Goal: Task Accomplishment & Management: Complete application form

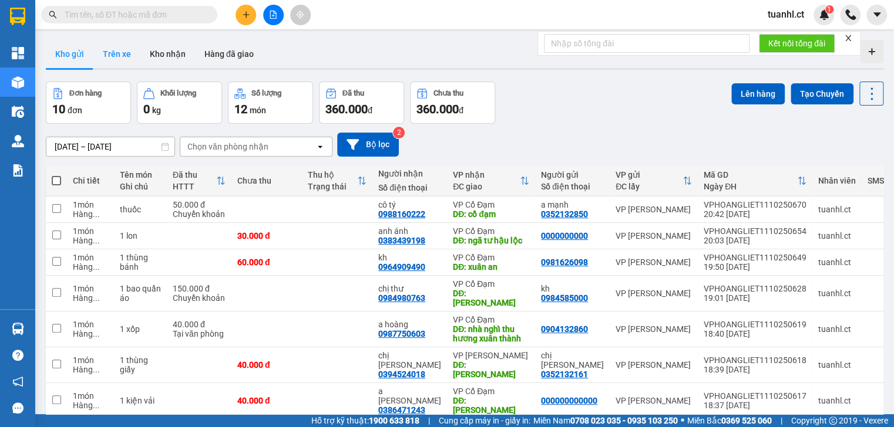
click at [121, 54] on button "Trên xe" at bounding box center [116, 54] width 47 height 28
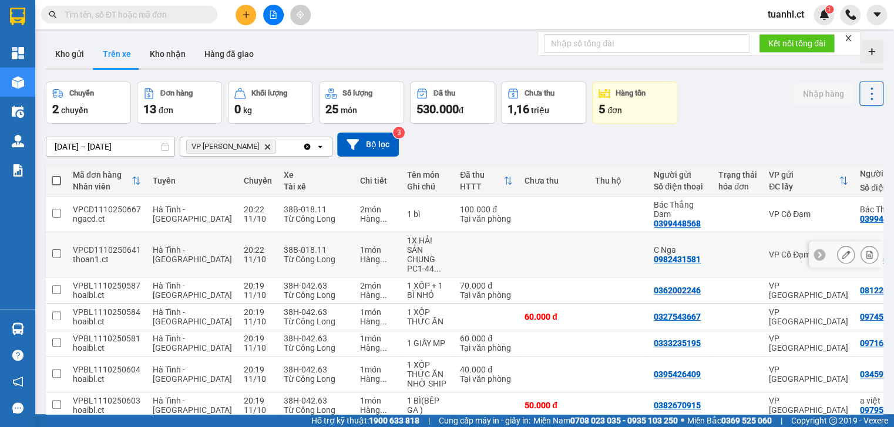
scroll to position [47, 0]
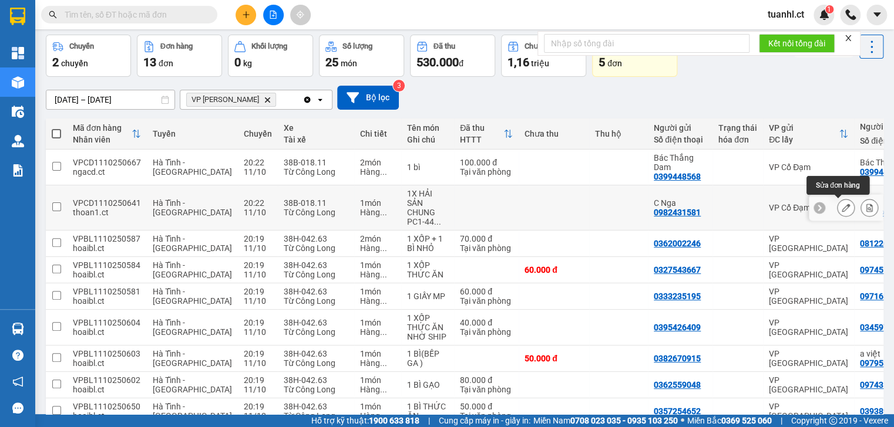
click at [841, 204] on icon at bounding box center [845, 208] width 8 height 8
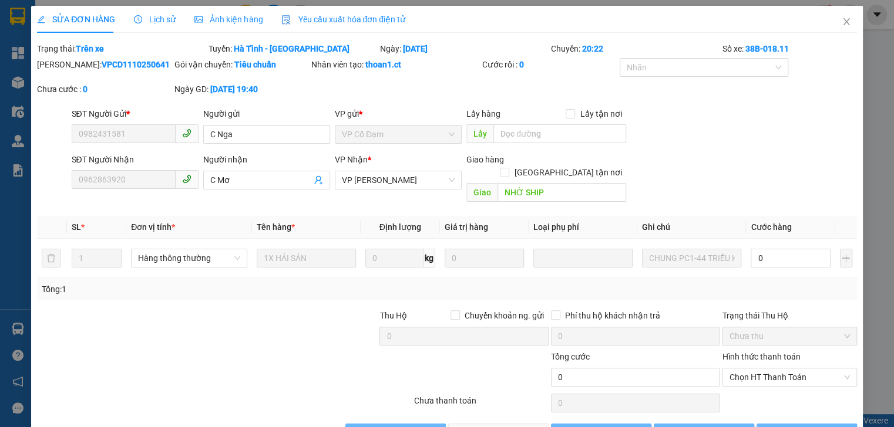
type input "0982431581"
type input "C Nga"
type input "0962863920"
type input "C Mơ"
type input "NHỜ SHIP"
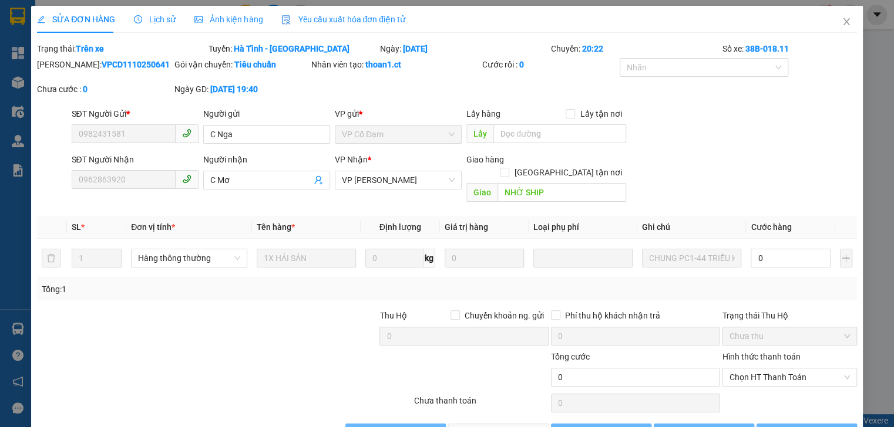
type input "0"
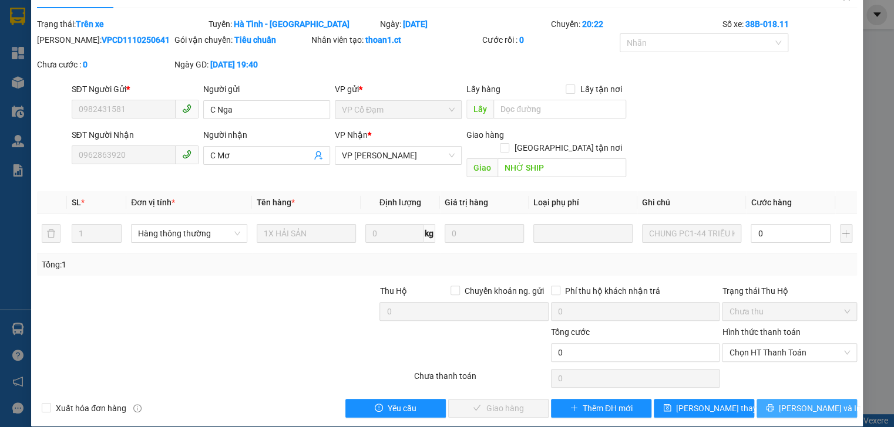
click at [791, 402] on span "Lưu và In" at bounding box center [820, 408] width 82 height 13
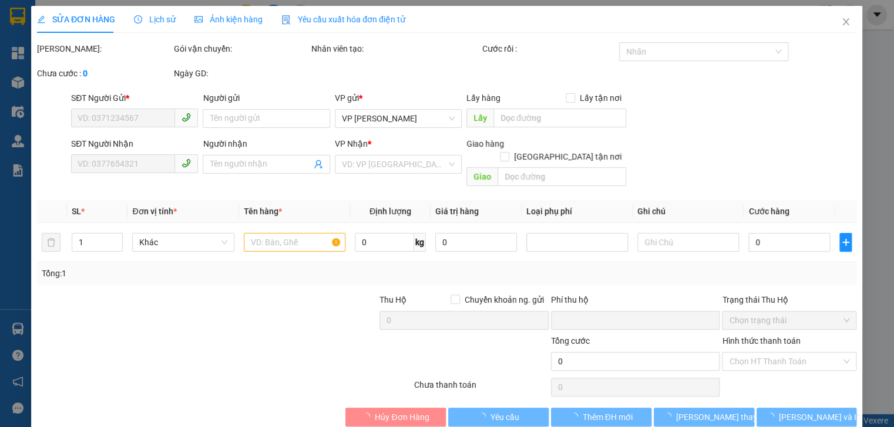
type input "0982431581"
type input "C Nga"
type input "0962863920"
type input "C Mơ"
type input "NHỜ SHIP"
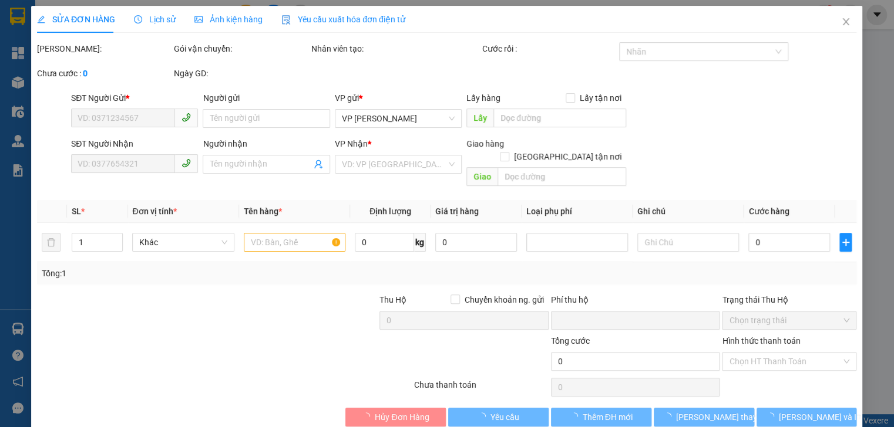
type input "0"
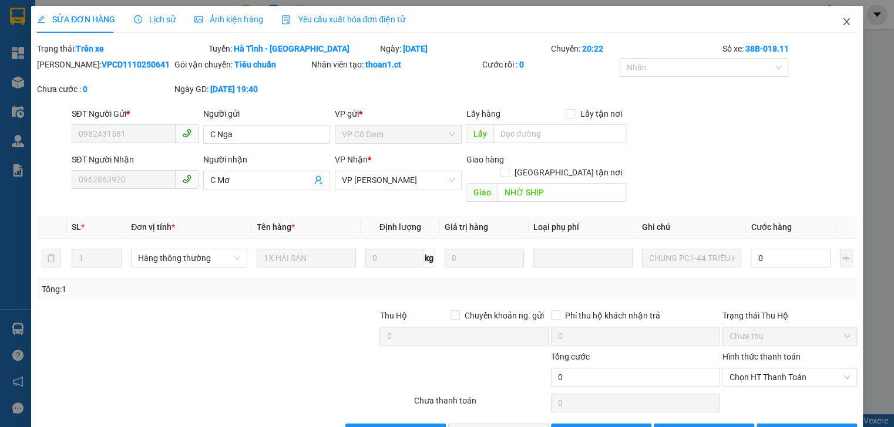
click at [843, 23] on icon "close" at bounding box center [846, 21] width 6 height 7
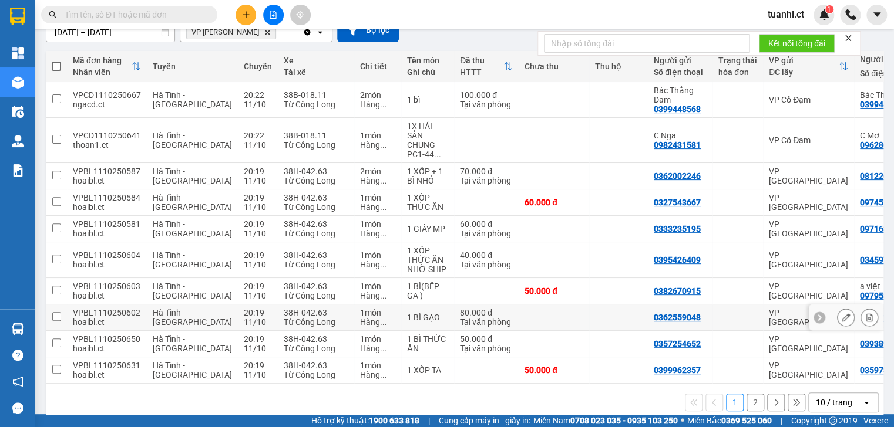
scroll to position [134, 0]
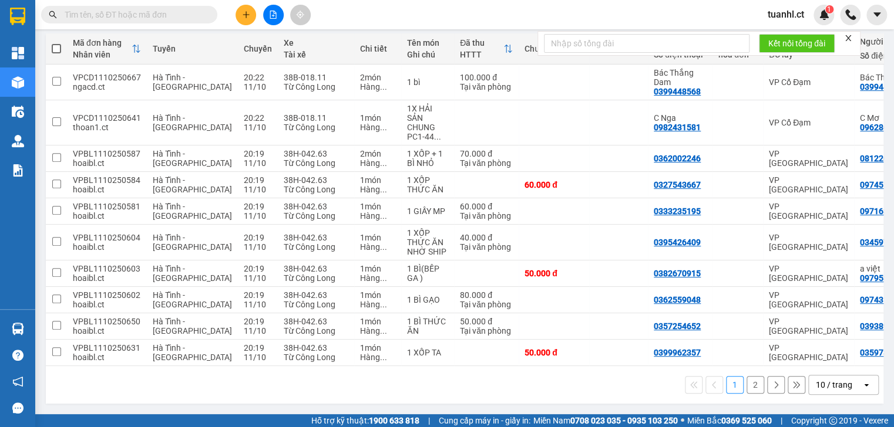
click at [752, 379] on button "2" at bounding box center [755, 385] width 18 height 18
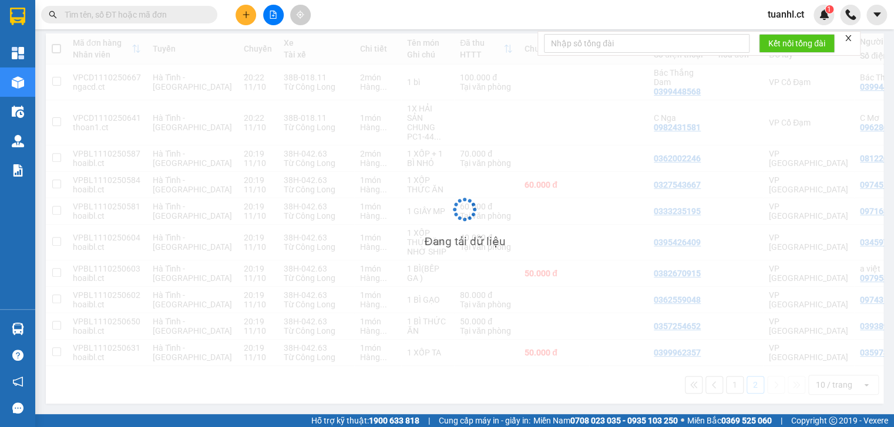
scroll to position [54, 0]
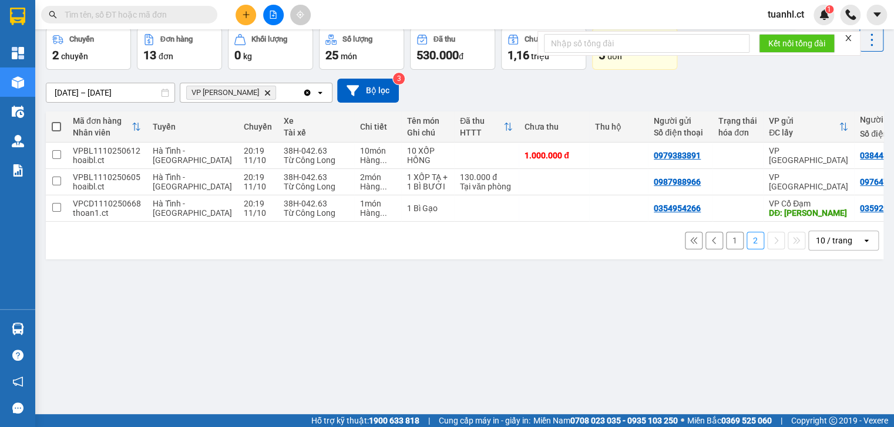
click at [726, 250] on button "1" at bounding box center [735, 241] width 18 height 18
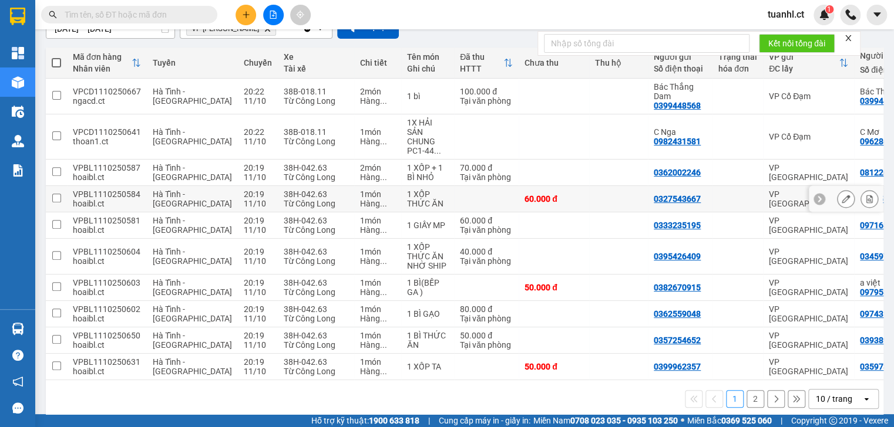
scroll to position [134, 0]
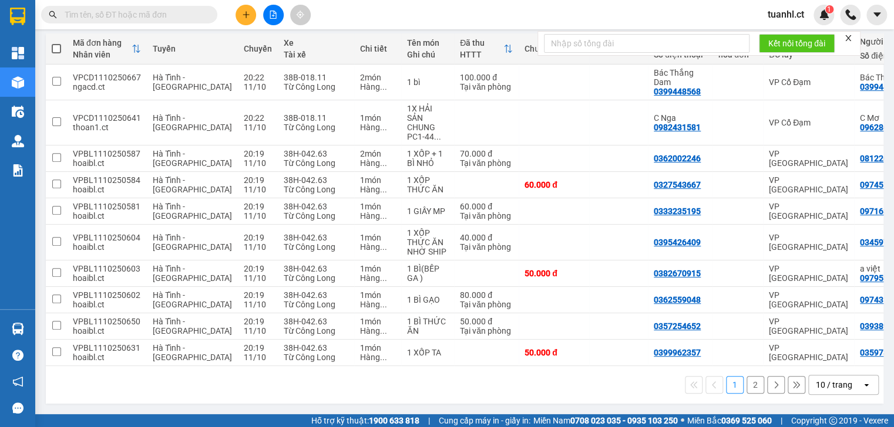
click at [751, 381] on button "2" at bounding box center [755, 385] width 18 height 18
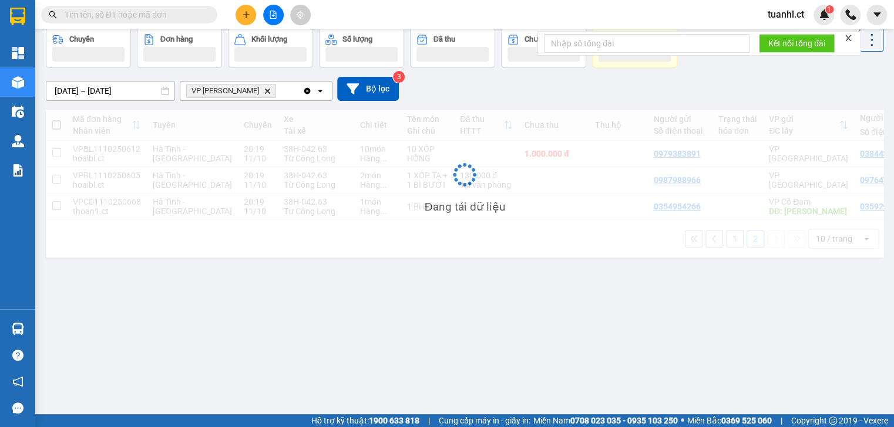
scroll to position [54, 0]
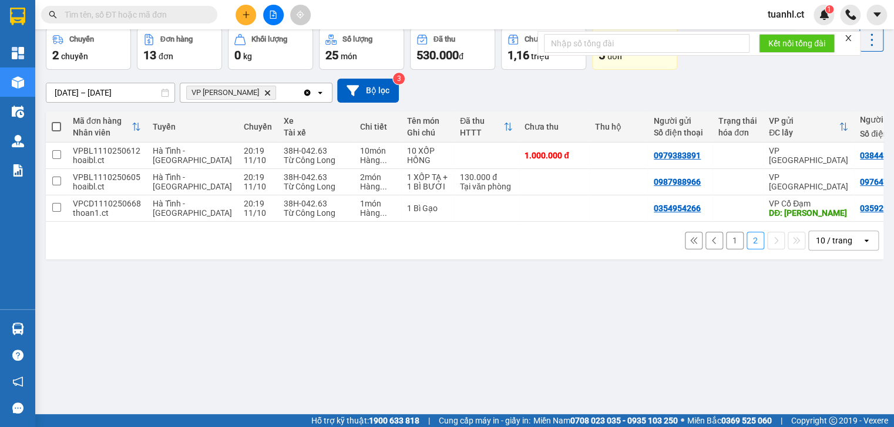
click at [730, 250] on button "1" at bounding box center [735, 241] width 18 height 18
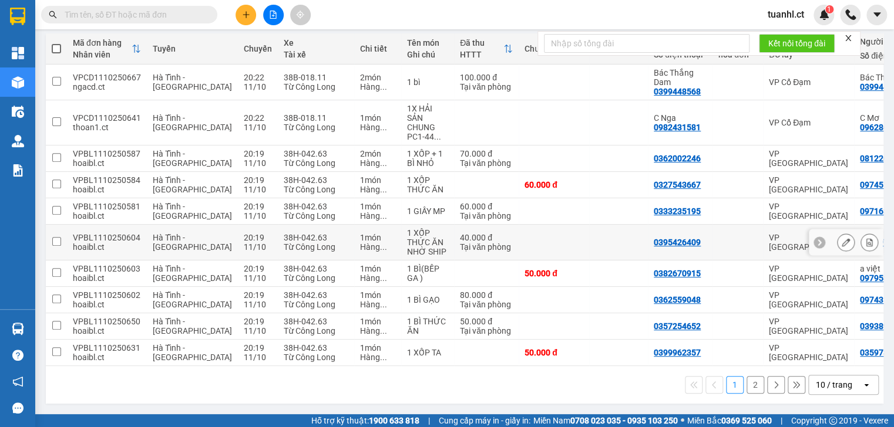
scroll to position [134, 0]
click at [749, 386] on button "2" at bounding box center [755, 385] width 18 height 18
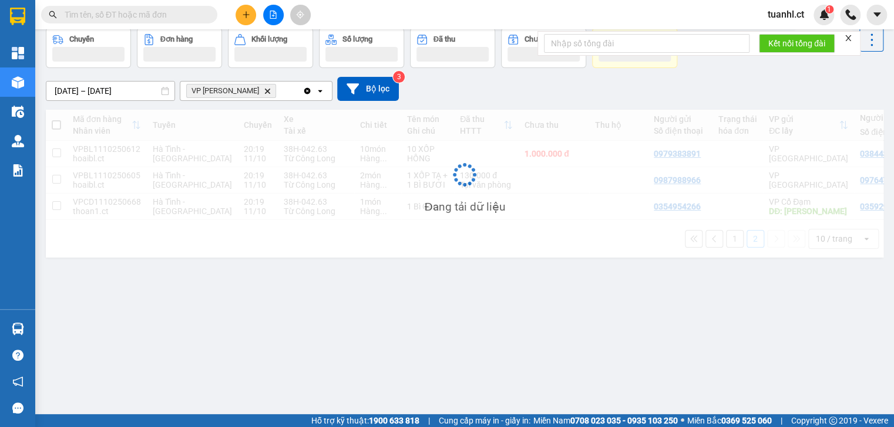
scroll to position [54, 0]
